Goal: Information Seeking & Learning: Stay updated

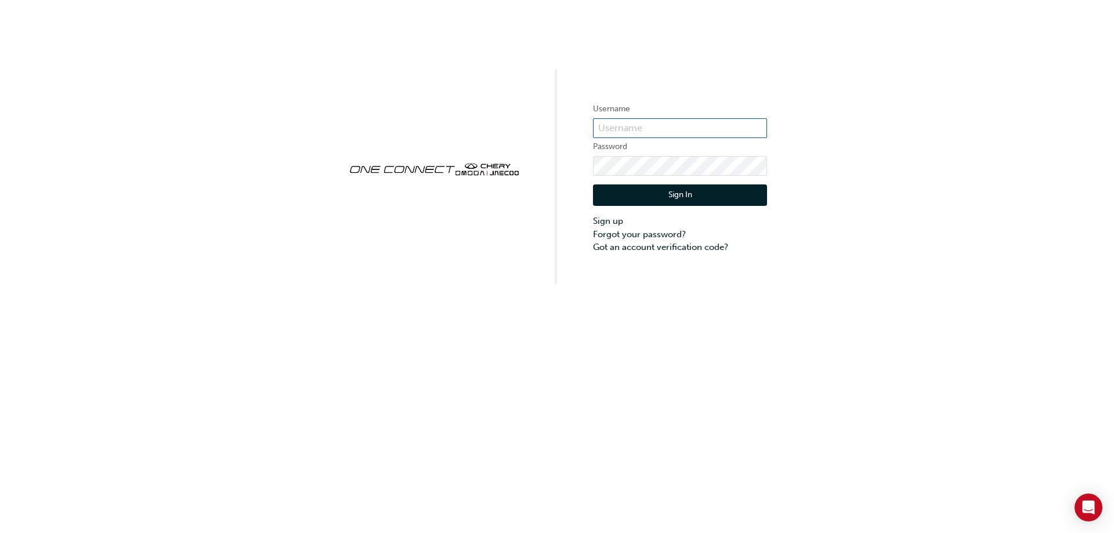
type input "CHAU0083"
click at [691, 191] on button "Sign In" at bounding box center [680, 195] width 174 height 22
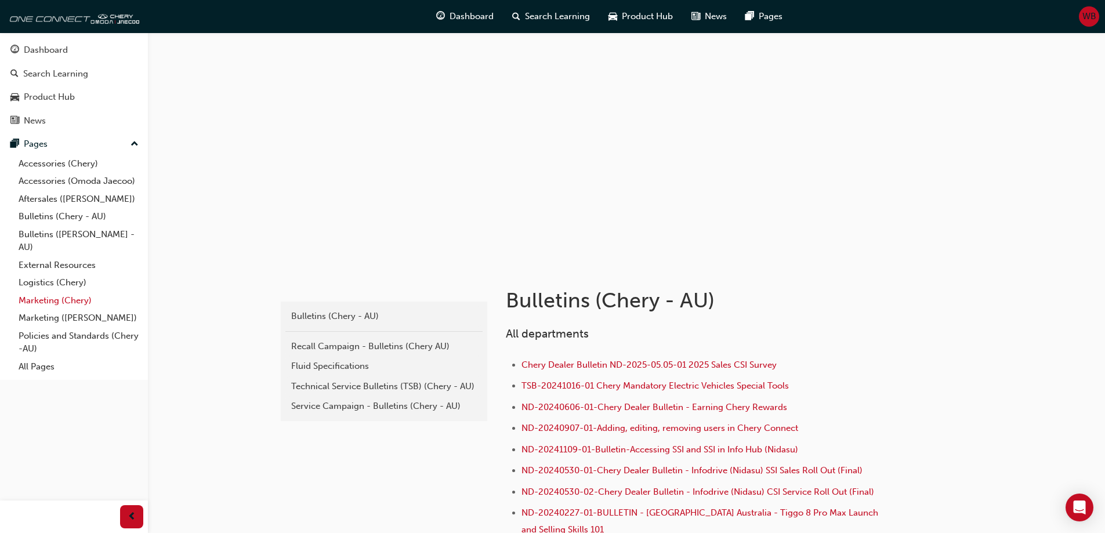
click at [45, 300] on link "Marketing (Chery)" at bounding box center [78, 301] width 129 height 18
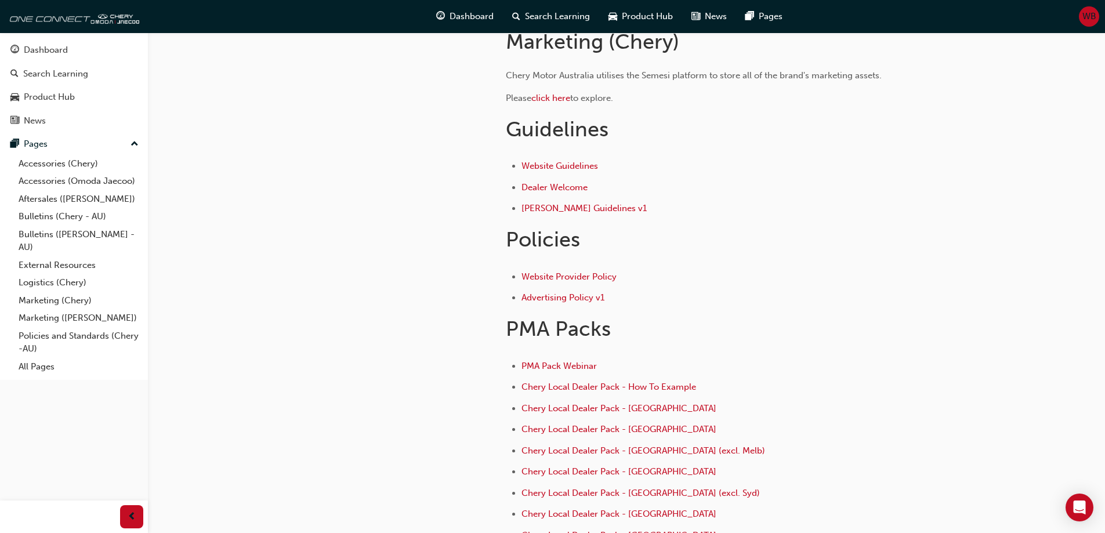
scroll to position [58, 0]
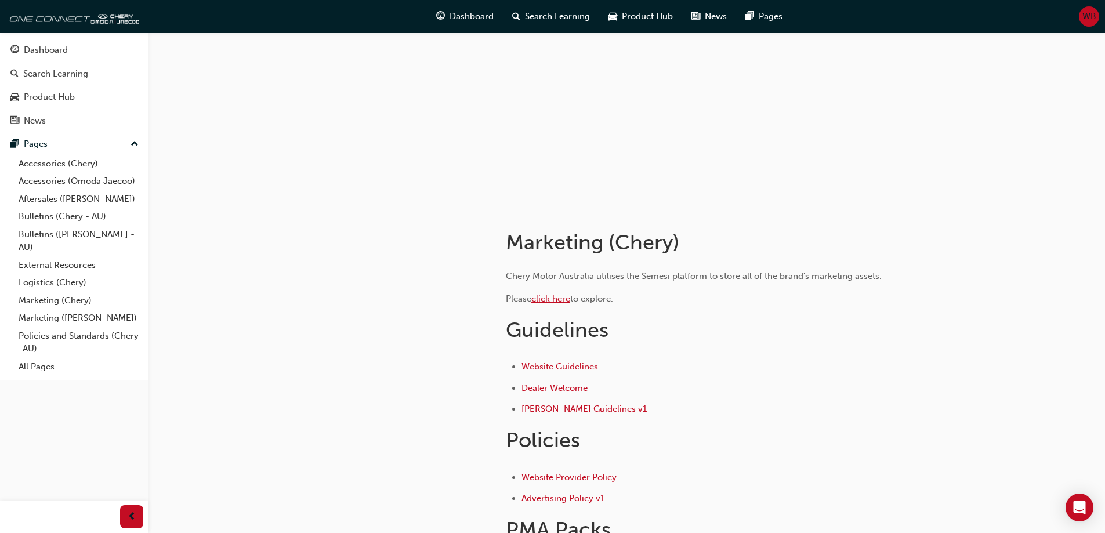
click at [547, 296] on span "click here" at bounding box center [550, 298] width 39 height 10
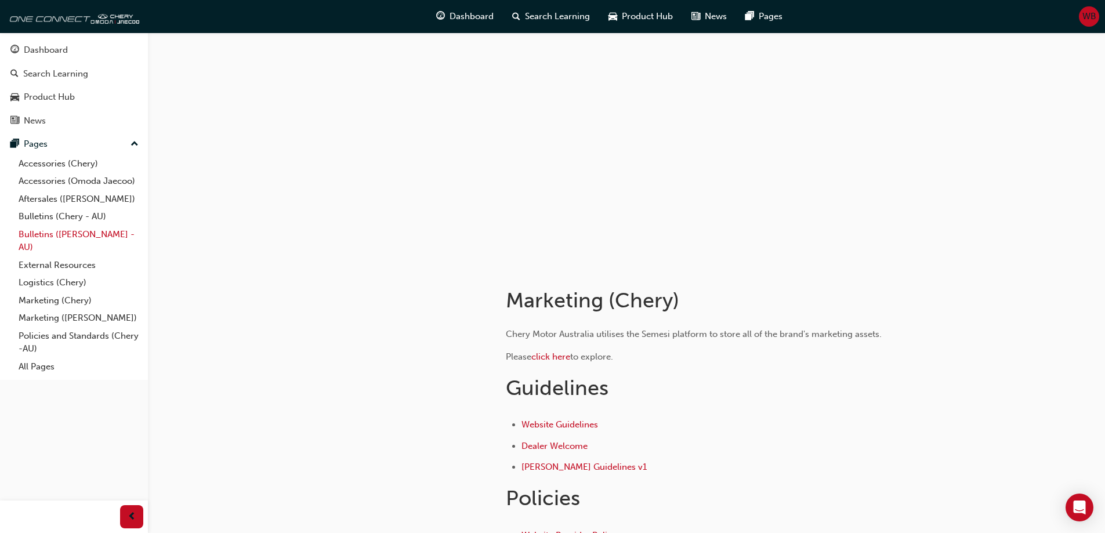
click at [32, 237] on link "Bulletins ([PERSON_NAME] - AU)" at bounding box center [78, 241] width 129 height 31
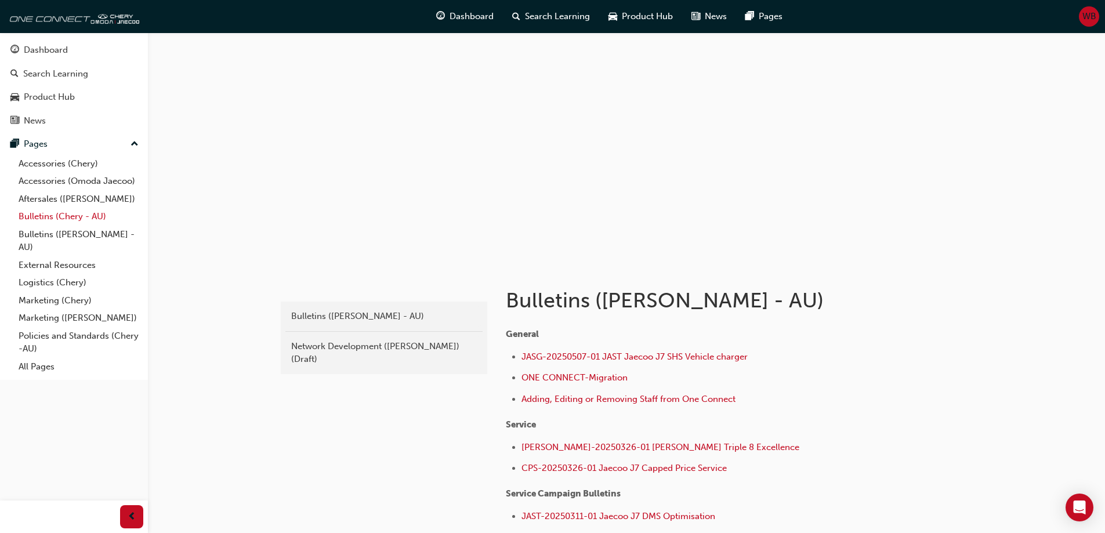
click at [37, 217] on link "Bulletins (Chery - AU)" at bounding box center [78, 217] width 129 height 18
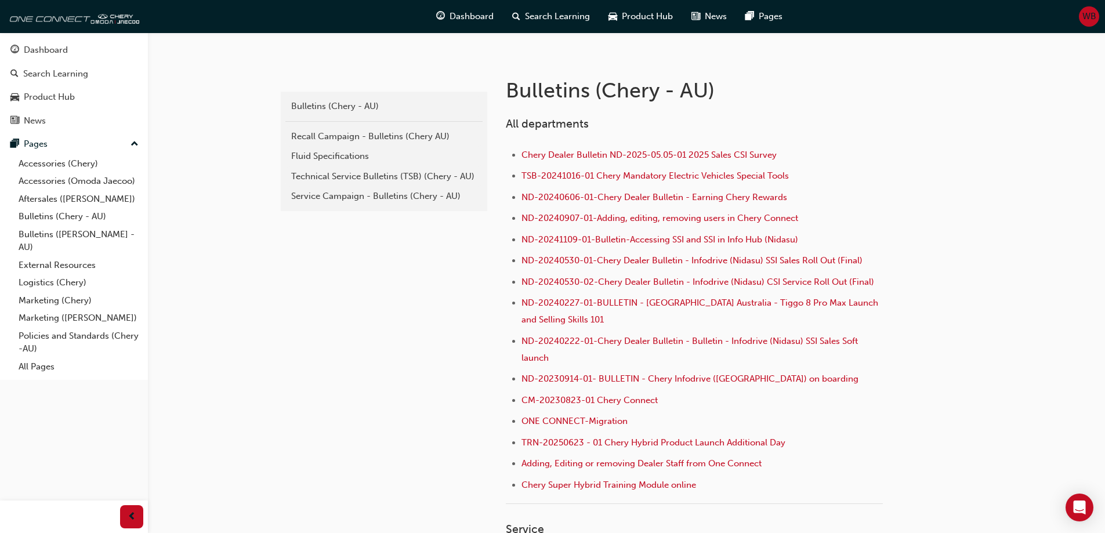
scroll to position [232, 0]
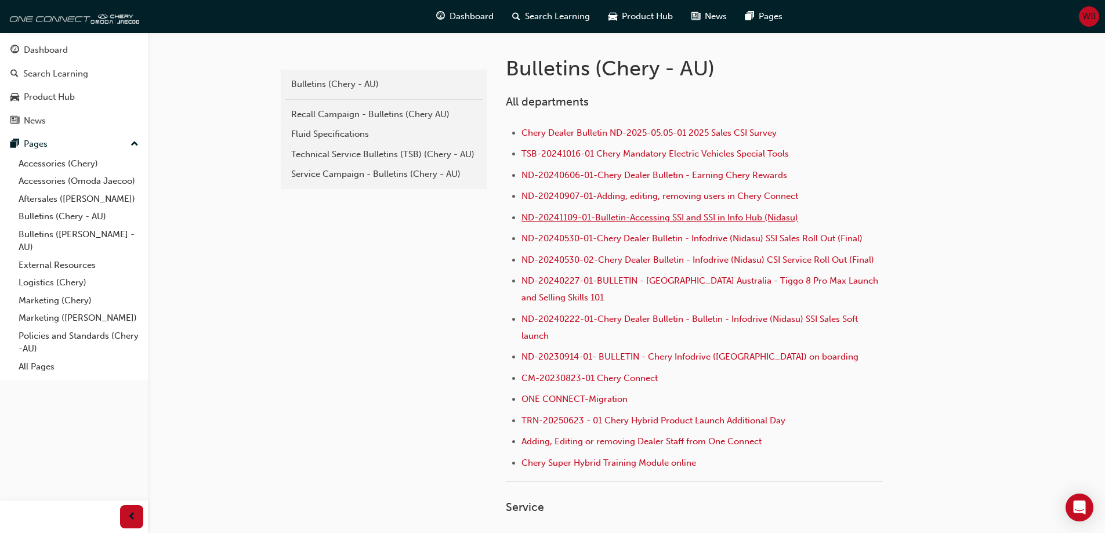
click at [556, 216] on span "ND-20241109-01-Bulletin-Accessing SSI and SSI in Info Hub (Nidasu)" at bounding box center [659, 217] width 277 height 10
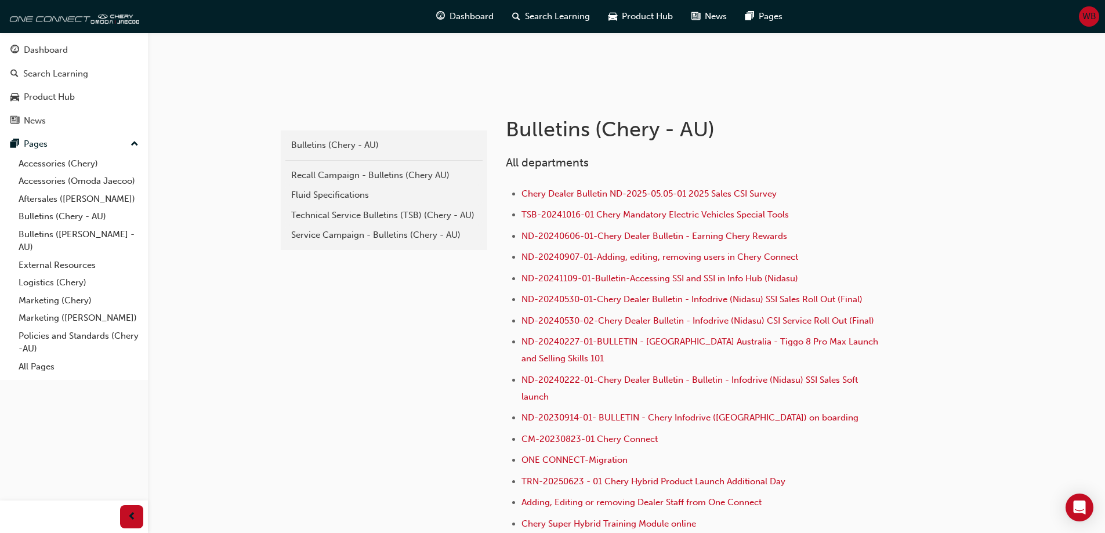
scroll to position [174, 0]
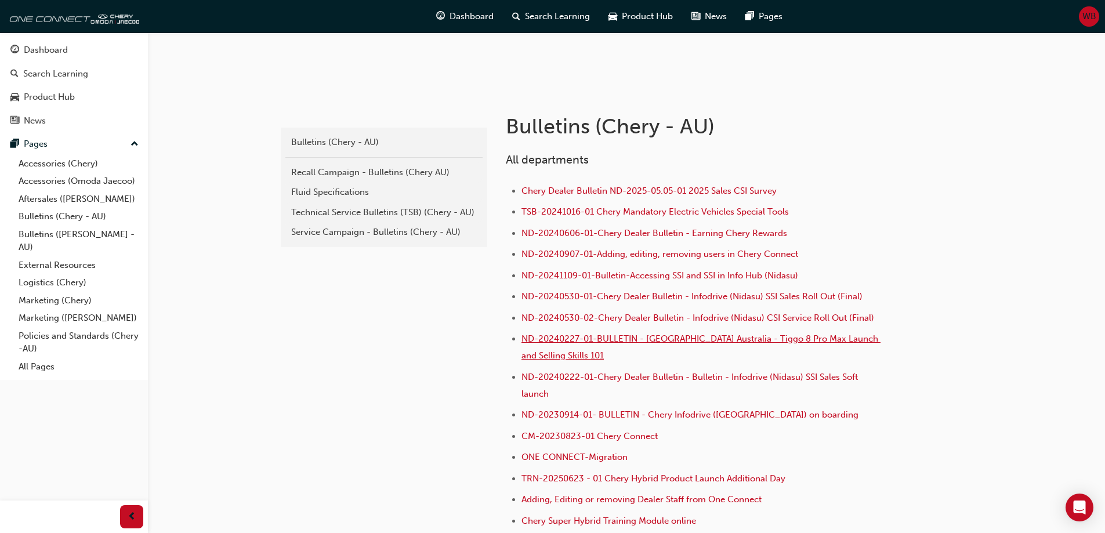
click at [556, 339] on span "ND-20240227-01-BULLETIN - [GEOGRAPHIC_DATA] Australia - Tiggo 8 Pro Max Launch …" at bounding box center [700, 347] width 359 height 27
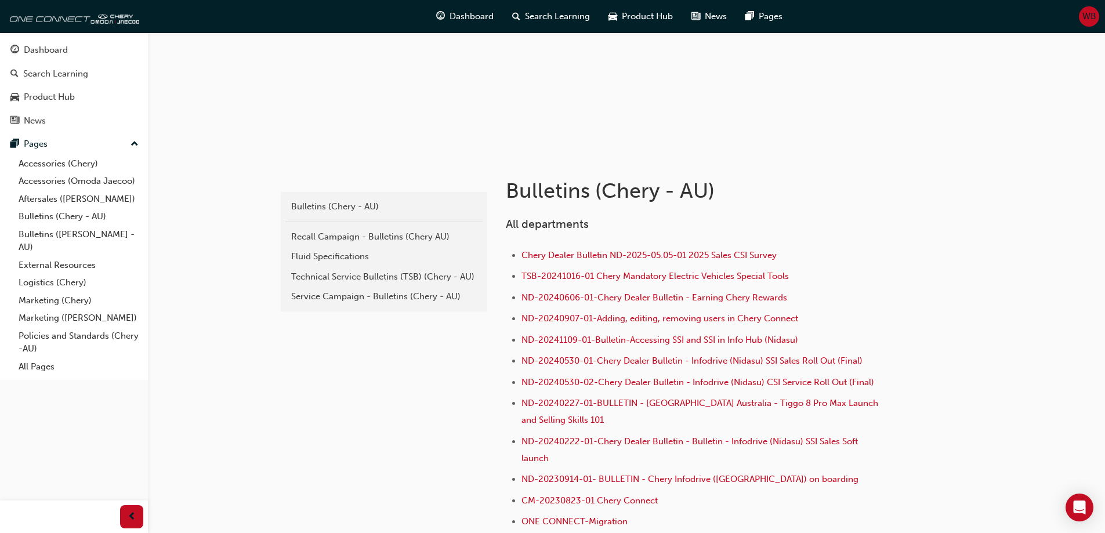
scroll to position [174, 0]
